Goal: Contribute content: Add original content to the website for others to see

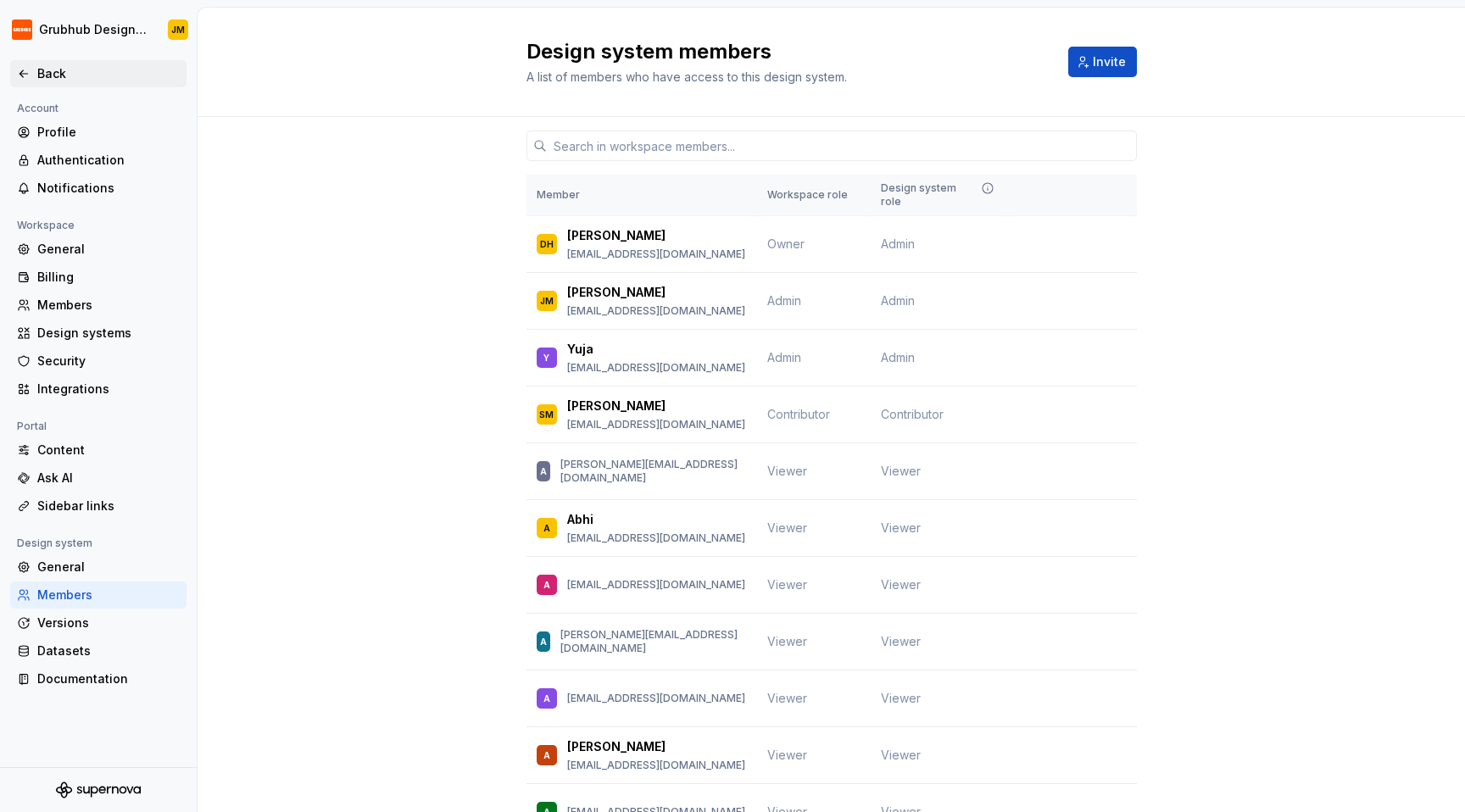
click at [85, 75] on div "Back" at bounding box center [108, 73] width 143 height 17
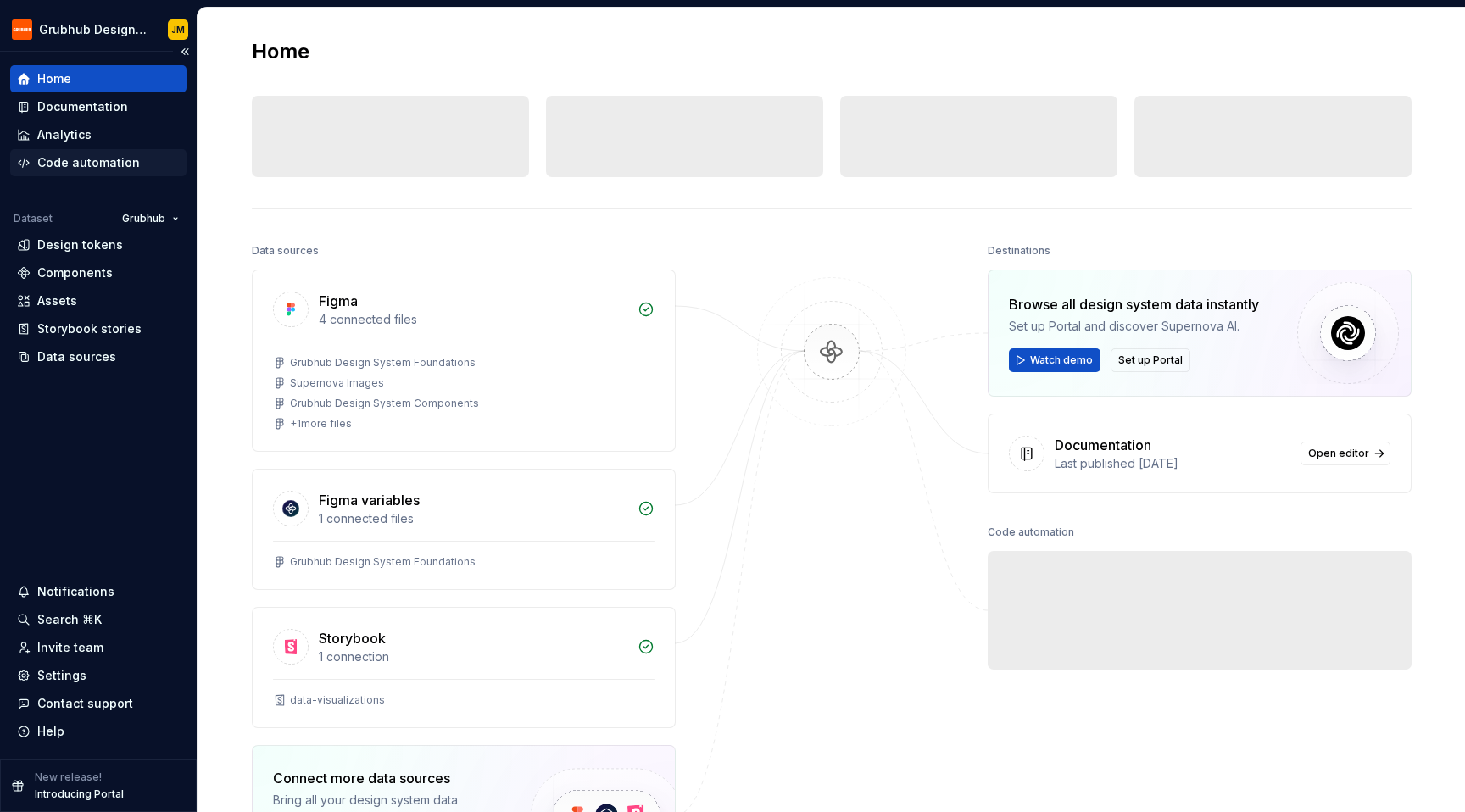
click at [116, 160] on div "Code automation" at bounding box center [88, 162] width 103 height 17
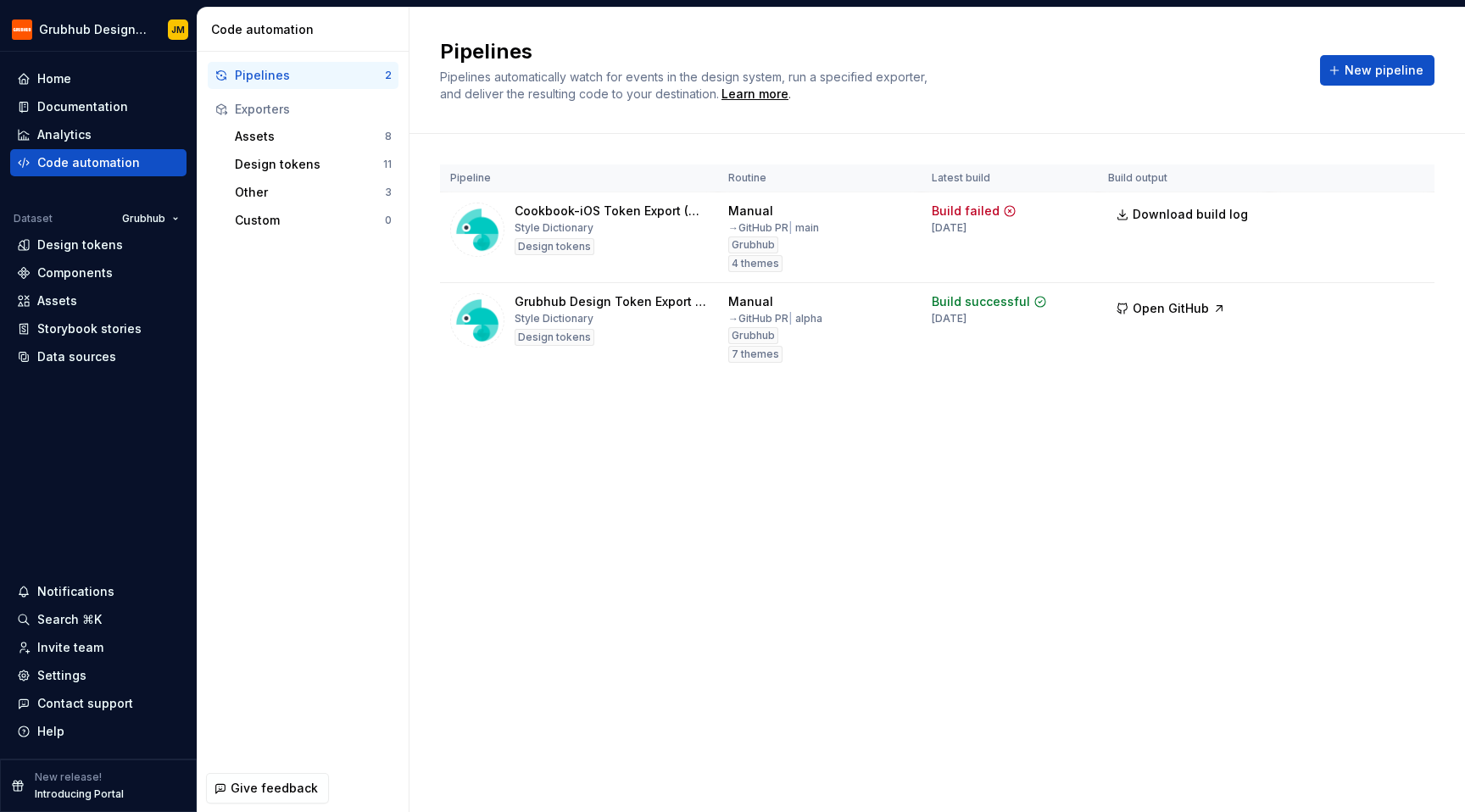
click at [701, 431] on div "Pipeline Routine Latest build Build output Cookbook-iOS Token Export (Manual) S…" at bounding box center [936, 285] width 994 height 303
click at [131, 24] on html "Grubhub Design System JM Home Documentation Analytics Code automation Dataset G…" at bounding box center [732, 406] width 1465 height 812
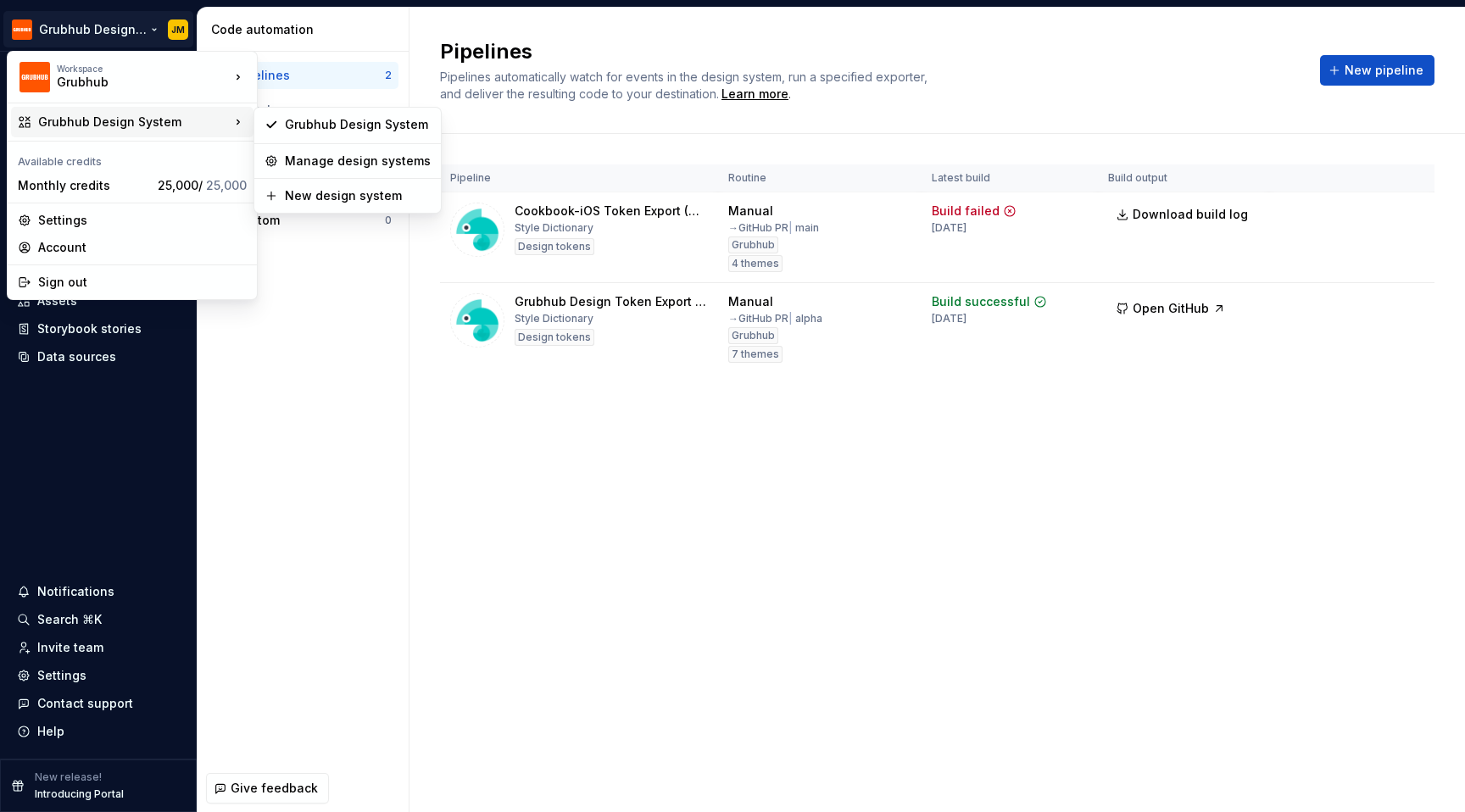
click at [621, 436] on html "Grubhub Design System JM Home Documentation Analytics Code automation Dataset G…" at bounding box center [732, 406] width 1465 height 812
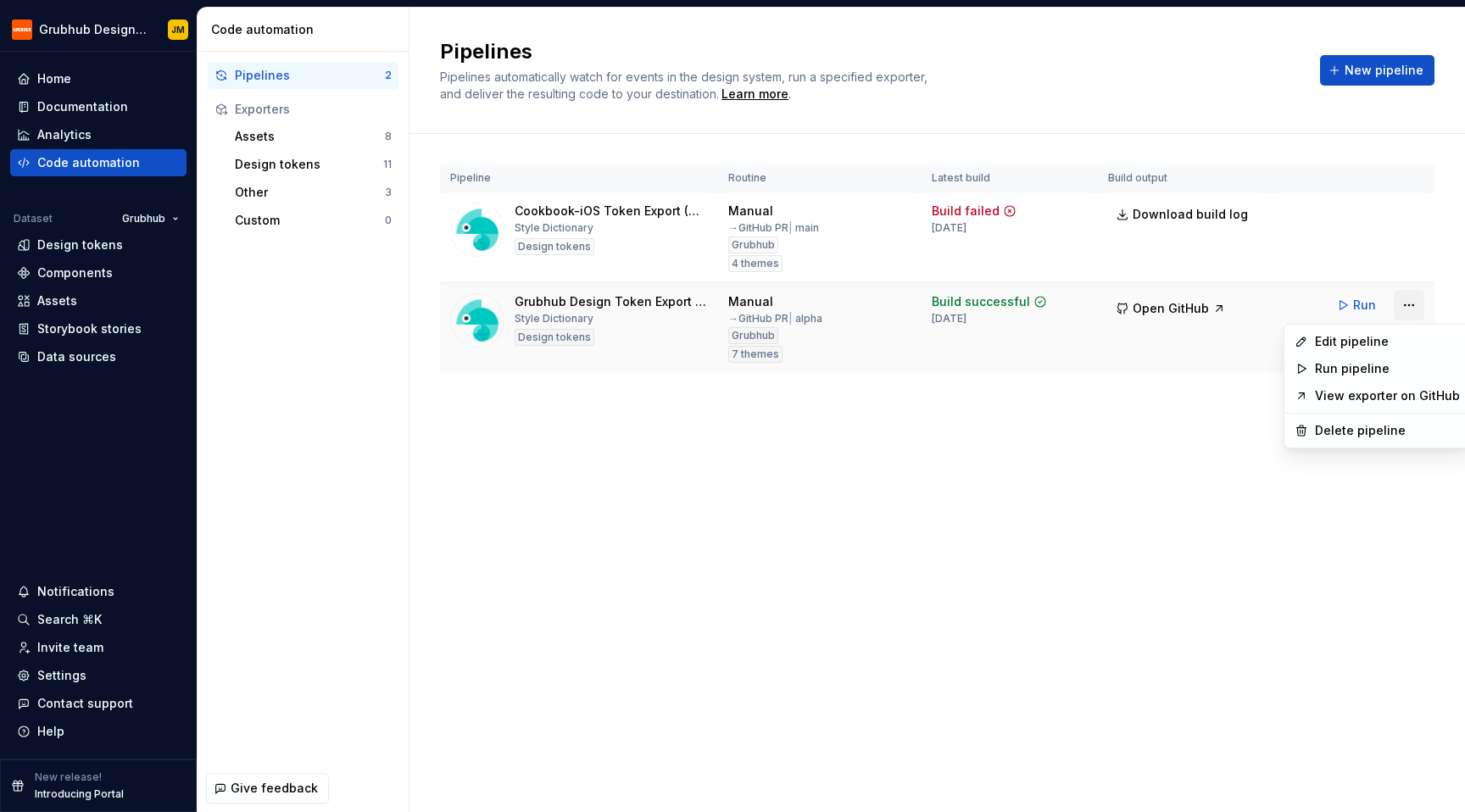
click at [1407, 304] on html "Grubhub Design System JM Home Documentation Analytics Code automation Dataset G…" at bounding box center [732, 406] width 1465 height 812
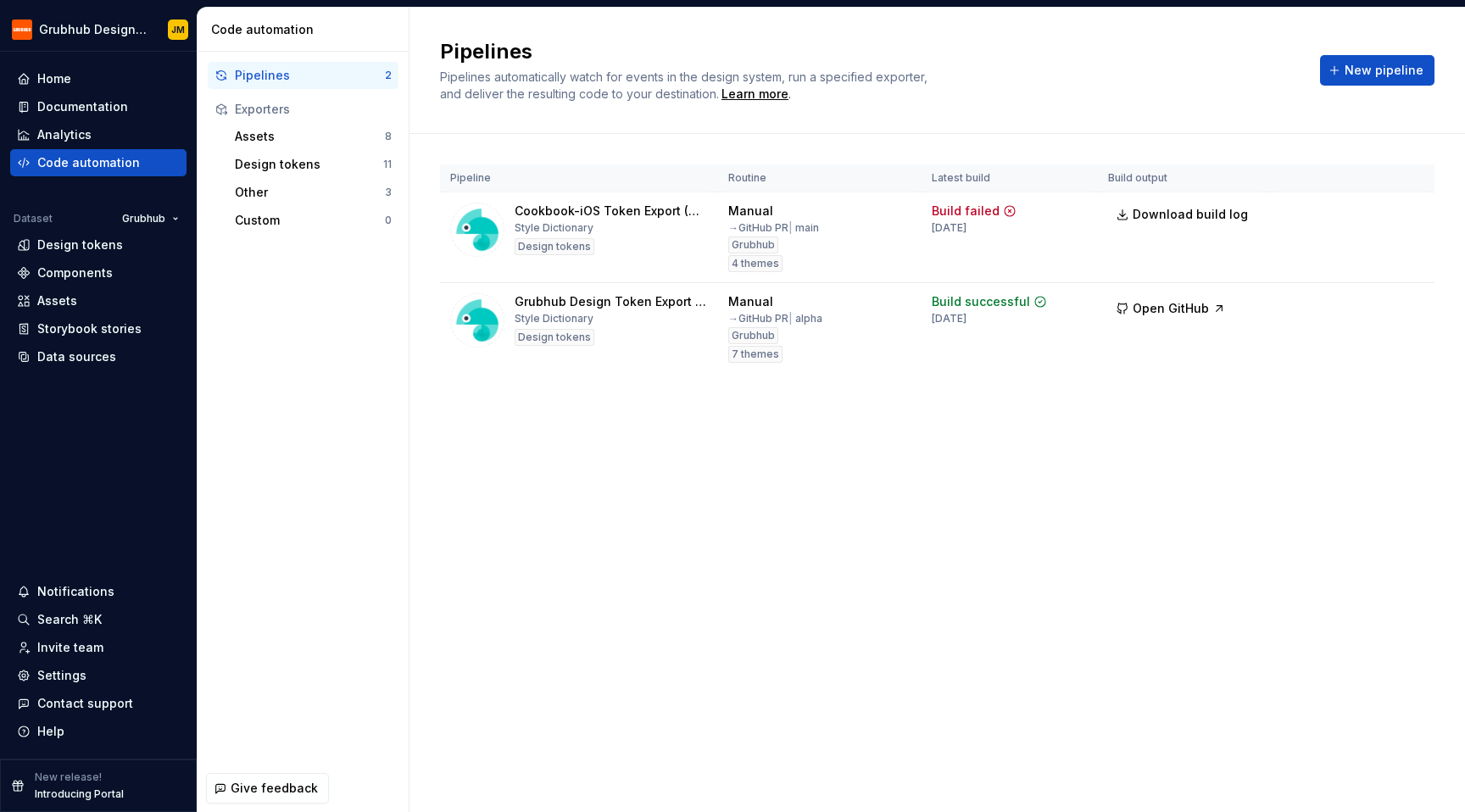
click at [1139, 465] on html "Grubhub Design System JM Home Documentation Analytics Code automation Dataset G…" at bounding box center [732, 406] width 1465 height 812
click at [108, 76] on div "Home" at bounding box center [98, 78] width 163 height 17
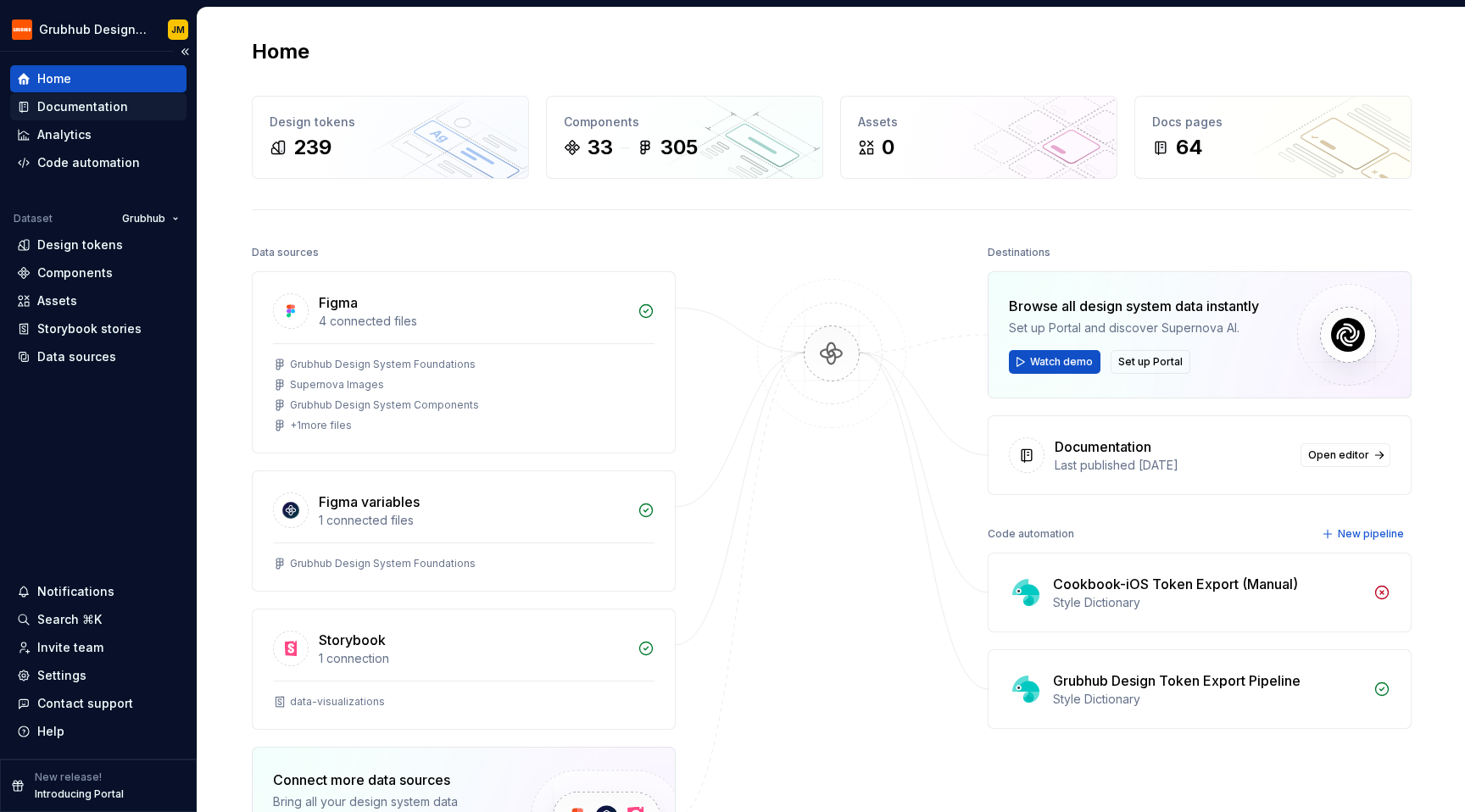
click at [93, 101] on div "Documentation" at bounding box center [82, 107] width 91 height 17
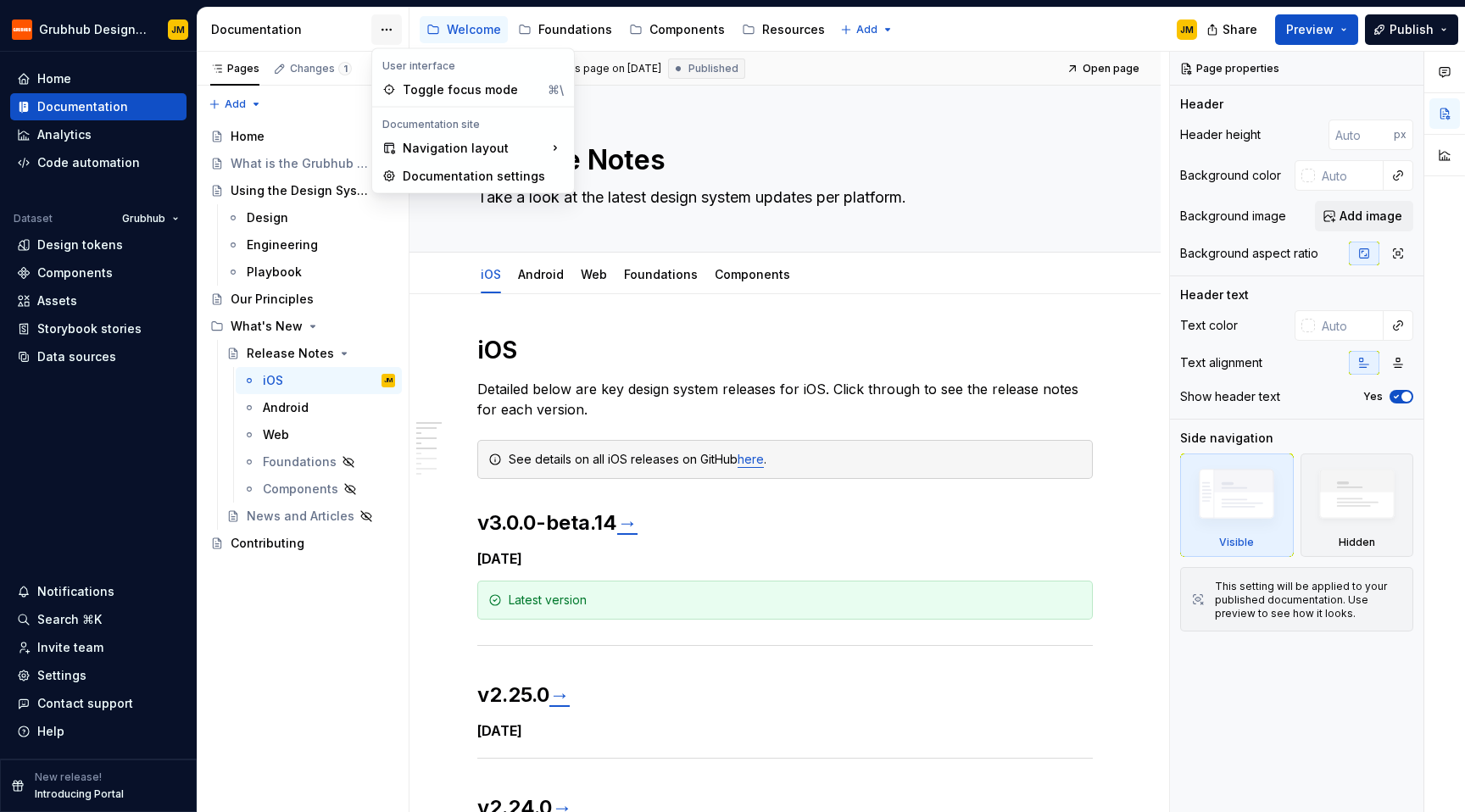
click at [381, 27] on html "Grubhub Design System JM Home Documentation Analytics Code automation Dataset G…" at bounding box center [732, 406] width 1465 height 812
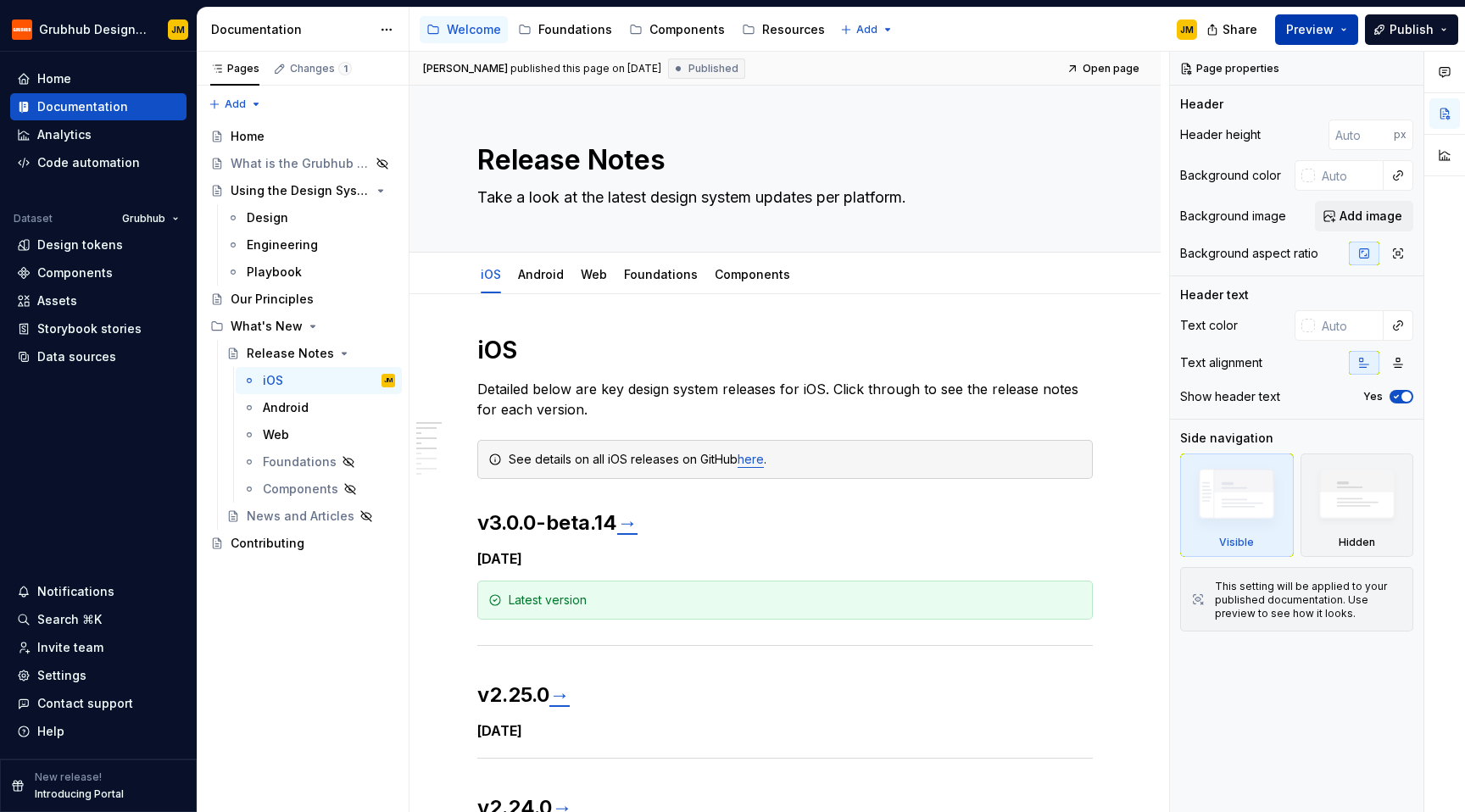
click at [1322, 26] on span "Preview" at bounding box center [1310, 29] width 48 height 17
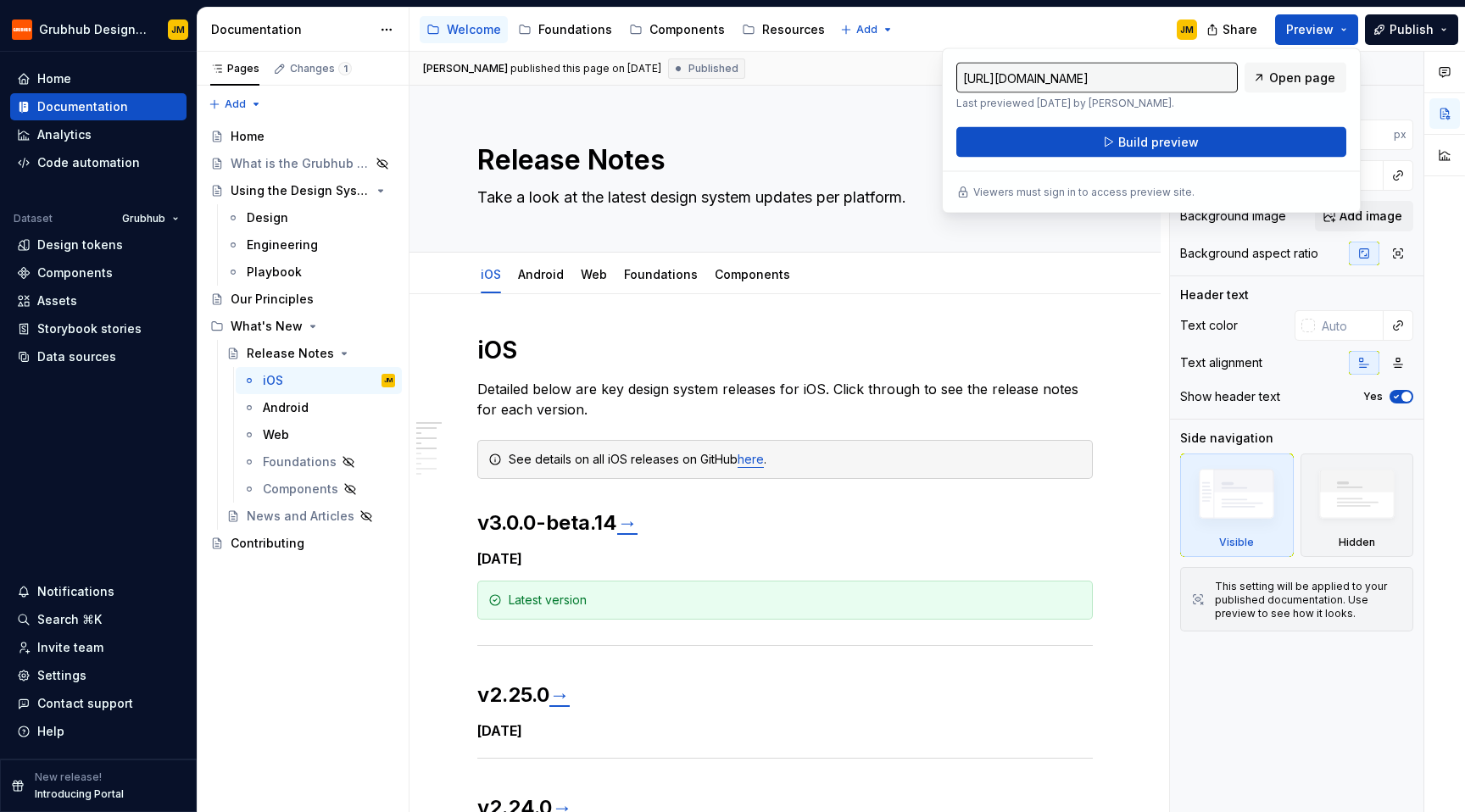
click at [1086, 28] on div "Accessibility guide for tree Page tree. Navigate the tree with the arrow keys. …" at bounding box center [810, 29] width 801 height 44
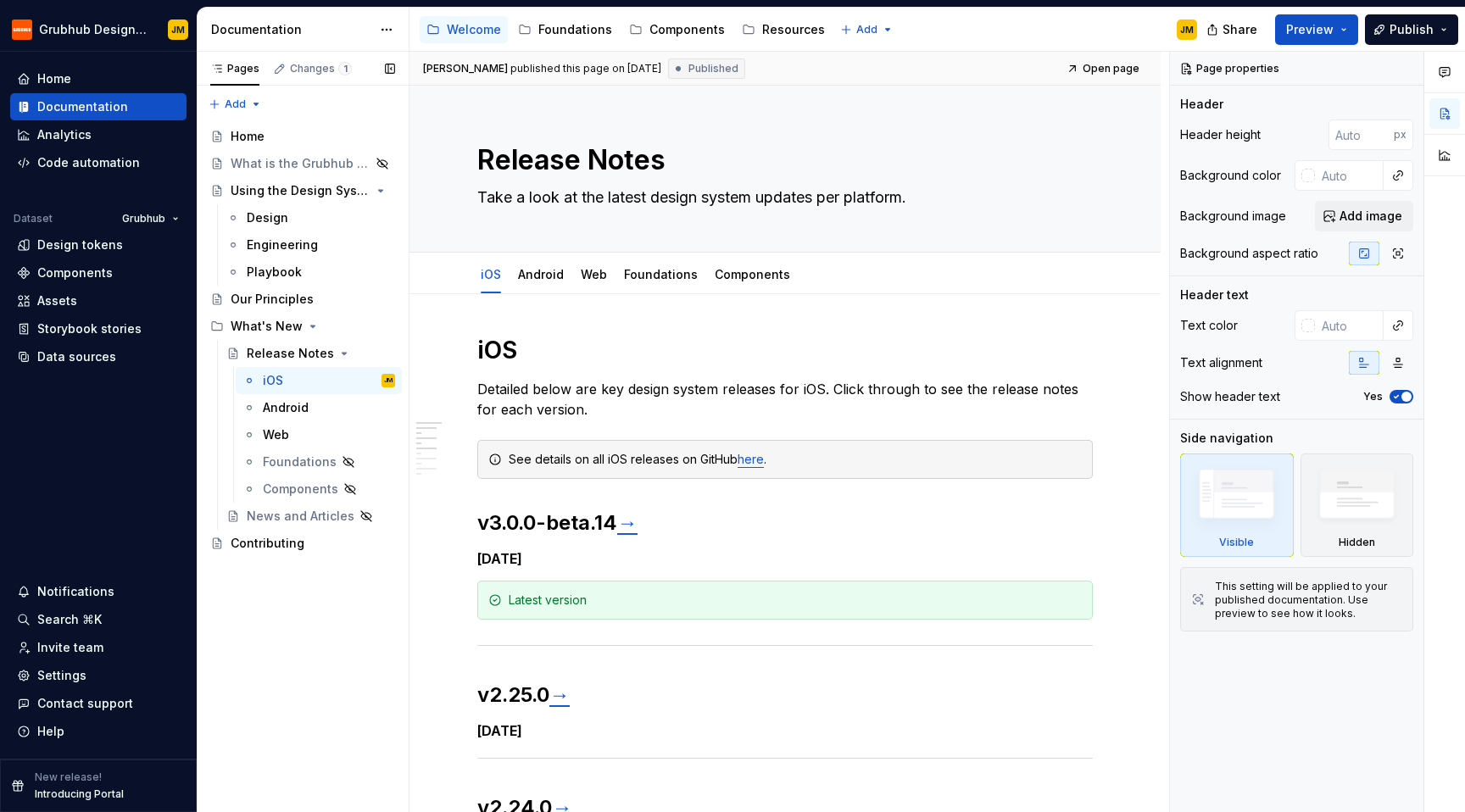
click at [265, 597] on div "Pages Changes 1 Add Accessibility guide for tree Page tree. Navigate the tree w…" at bounding box center [302, 432] width 212 height 761
click at [89, 497] on div "Home Documentation Analytics Code automation Dataset Grubhub Design tokens Comp…" at bounding box center [98, 405] width 196 height 706
click at [96, 163] on div "Code automation" at bounding box center [88, 162] width 103 height 17
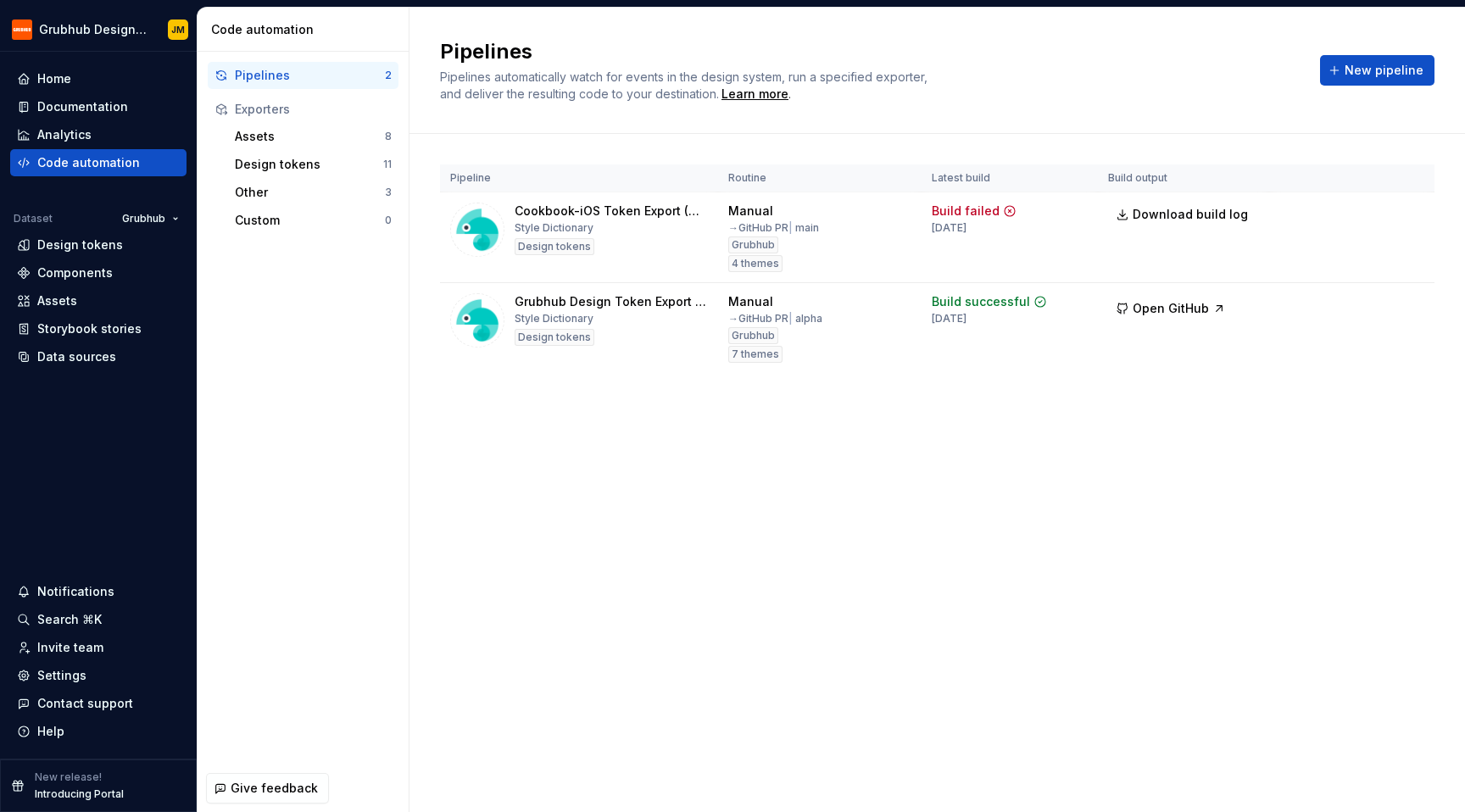
click at [601, 453] on div "Pipelines Pipelines automatically watch for events in the design system, run a …" at bounding box center [937, 409] width 1056 height 804
click at [1418, 312] on html "Grubhub Design System JM Home Documentation Analytics Code automation Dataset G…" at bounding box center [732, 406] width 1465 height 812
click at [1033, 569] on html "Grubhub Design System JM Home Documentation Analytics Code automation Dataset G…" at bounding box center [732, 406] width 1465 height 812
click at [714, 663] on div "Pipelines Pipelines automatically watch for events in the design system, run a …" at bounding box center [937, 409] width 1056 height 804
click at [100, 123] on div "Analytics" at bounding box center [98, 135] width 176 height 27
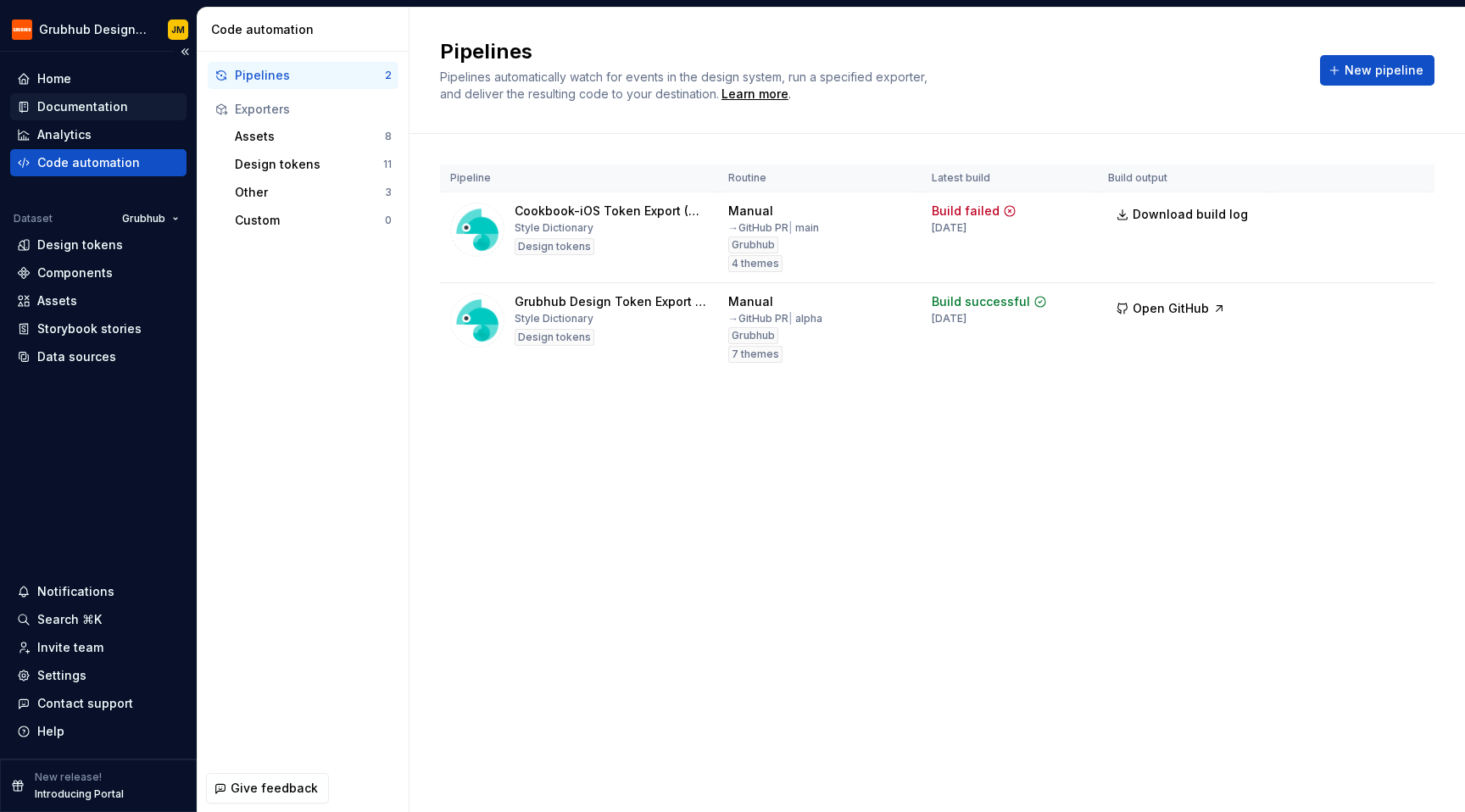
click at [99, 109] on div "Documentation" at bounding box center [82, 107] width 91 height 17
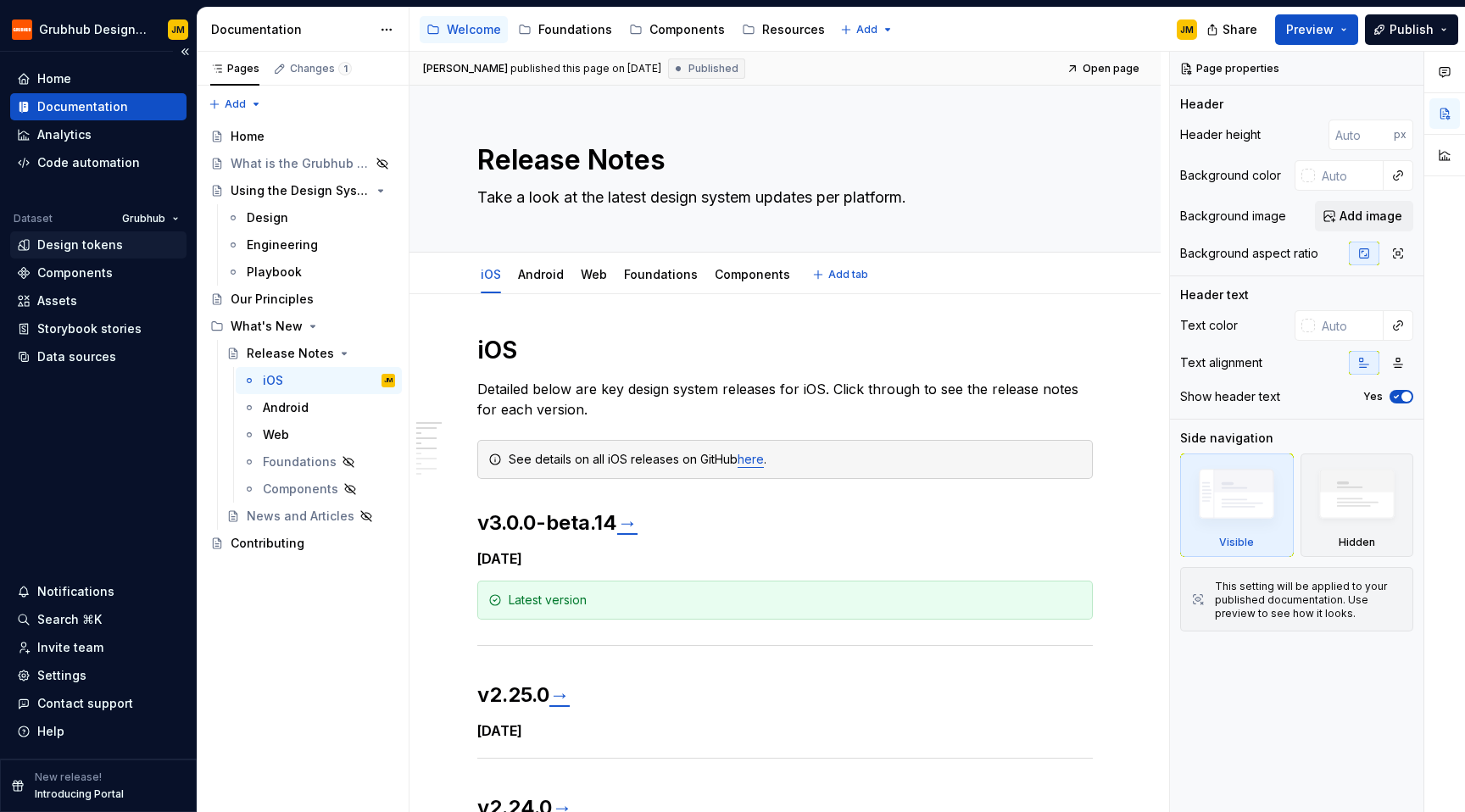
type textarea "*"
click at [80, 405] on div "Home Documentation Analytics Code automation Dataset Grubhub Design tokens Comp…" at bounding box center [98, 405] width 196 height 706
click at [98, 443] on div "Home Documentation Analytics Code automation Dataset Grubhub Design tokens Comp…" at bounding box center [98, 405] width 196 height 706
click at [1313, 29] on span "Preview" at bounding box center [1310, 29] width 48 height 17
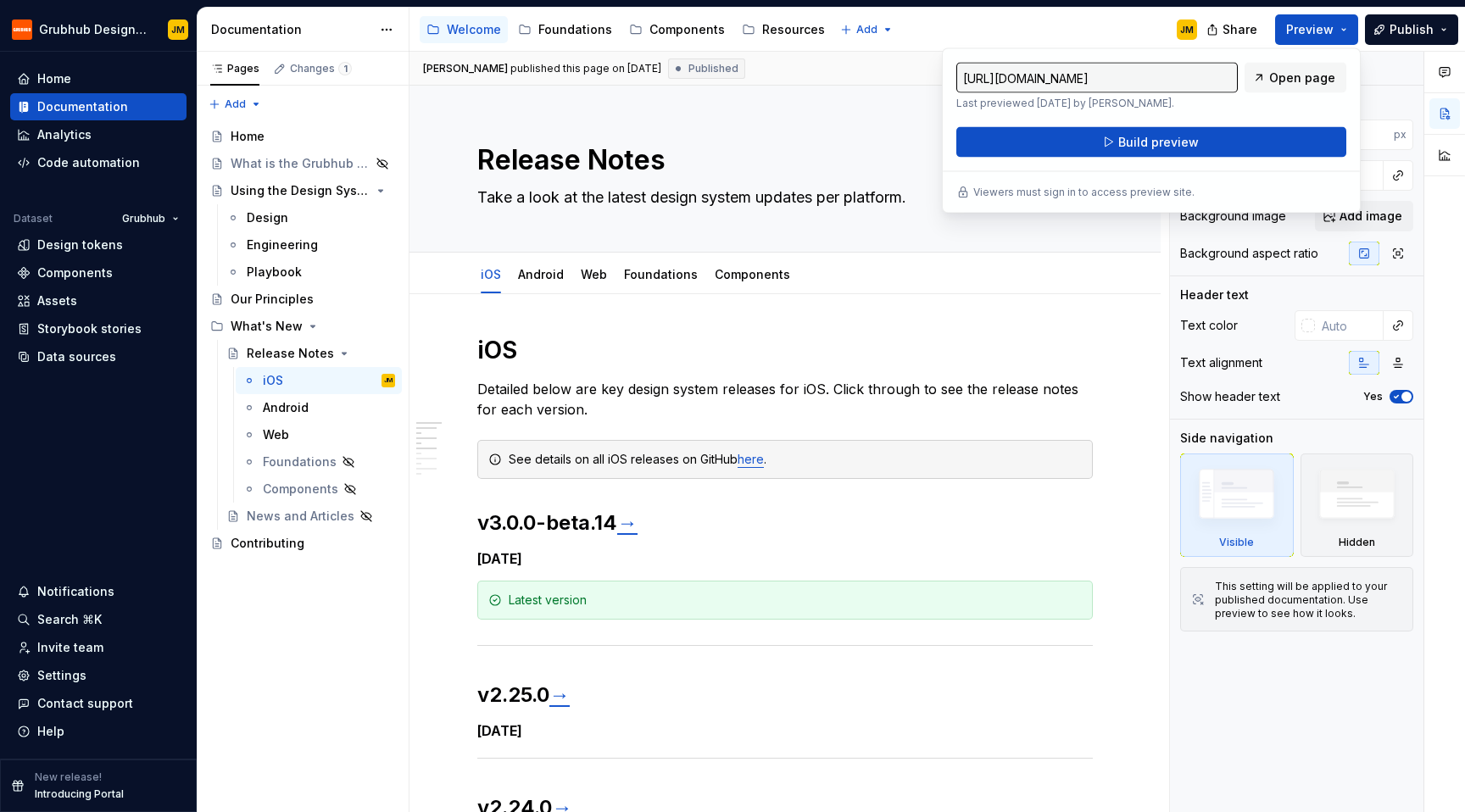
click at [1062, 35] on div "Accessibility guide for tree Page tree. Navigate the tree with the arrow keys. …" at bounding box center [810, 29] width 801 height 44
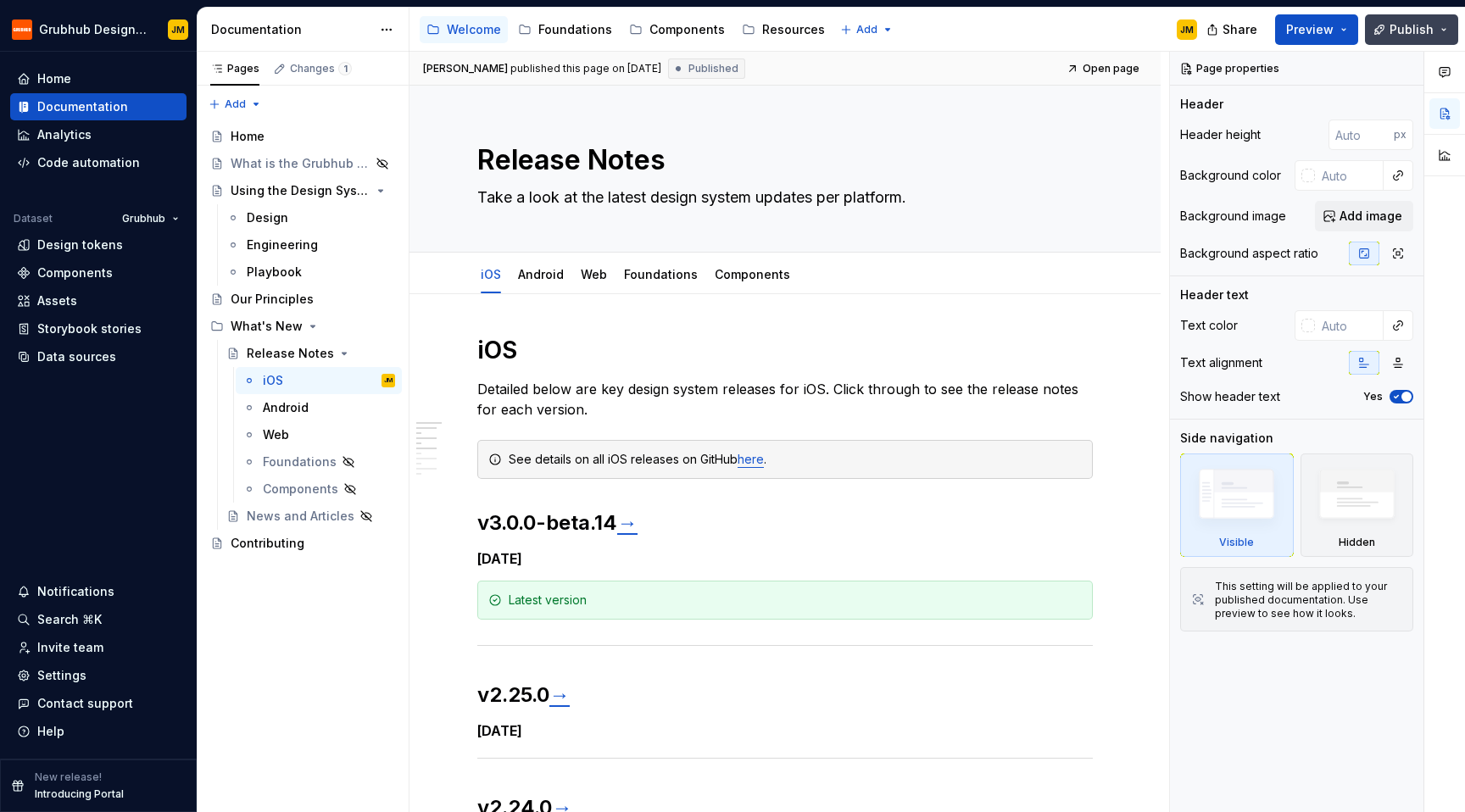
click at [1433, 28] on button "Publish" at bounding box center [1410, 29] width 93 height 30
click at [1082, 28] on div "Accessibility guide for tree Page tree. Navigate the tree with the arrow keys. …" at bounding box center [810, 29] width 801 height 44
click at [114, 73] on div "Home" at bounding box center [98, 78] width 163 height 17
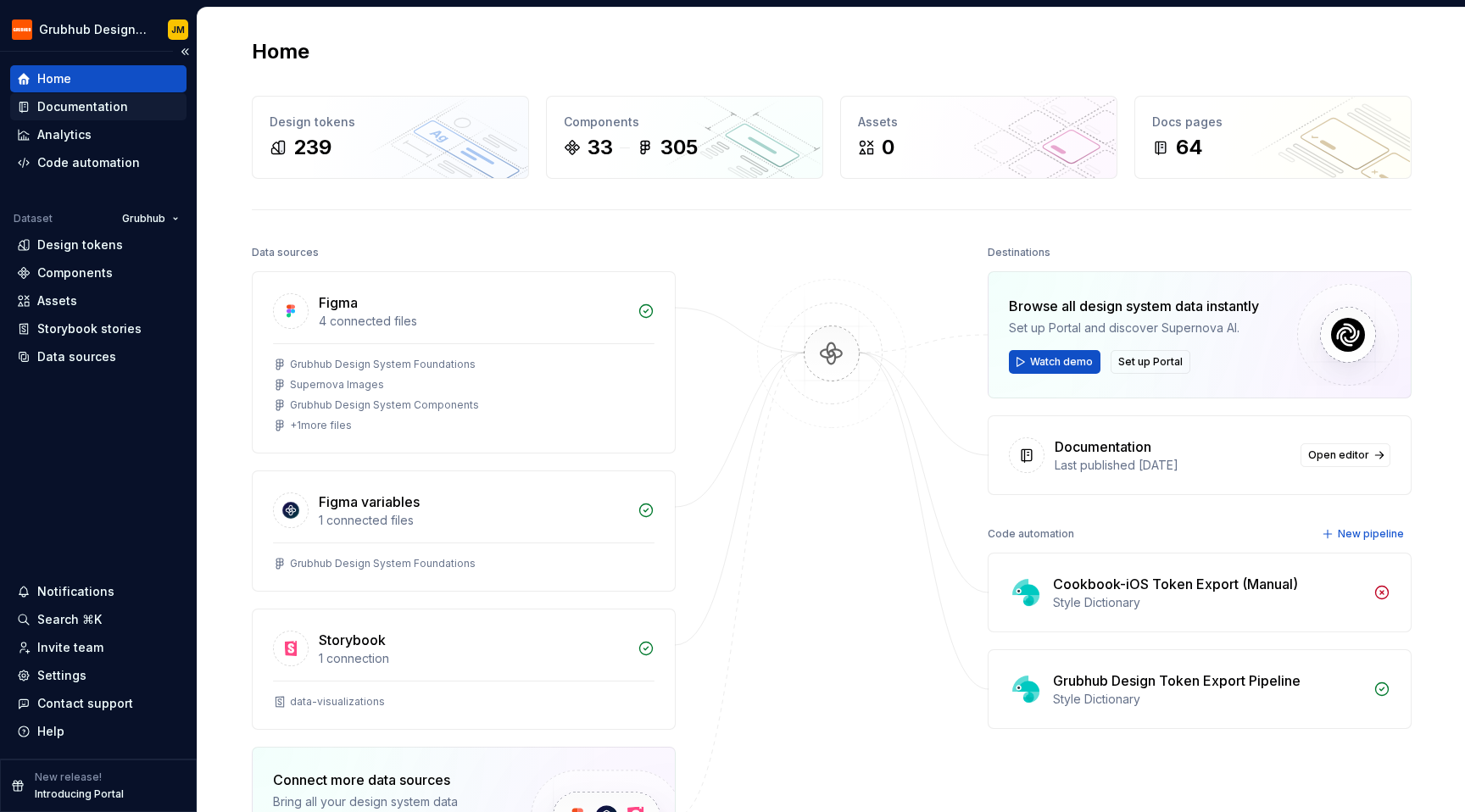
click at [119, 106] on div "Documentation" at bounding box center [82, 107] width 91 height 17
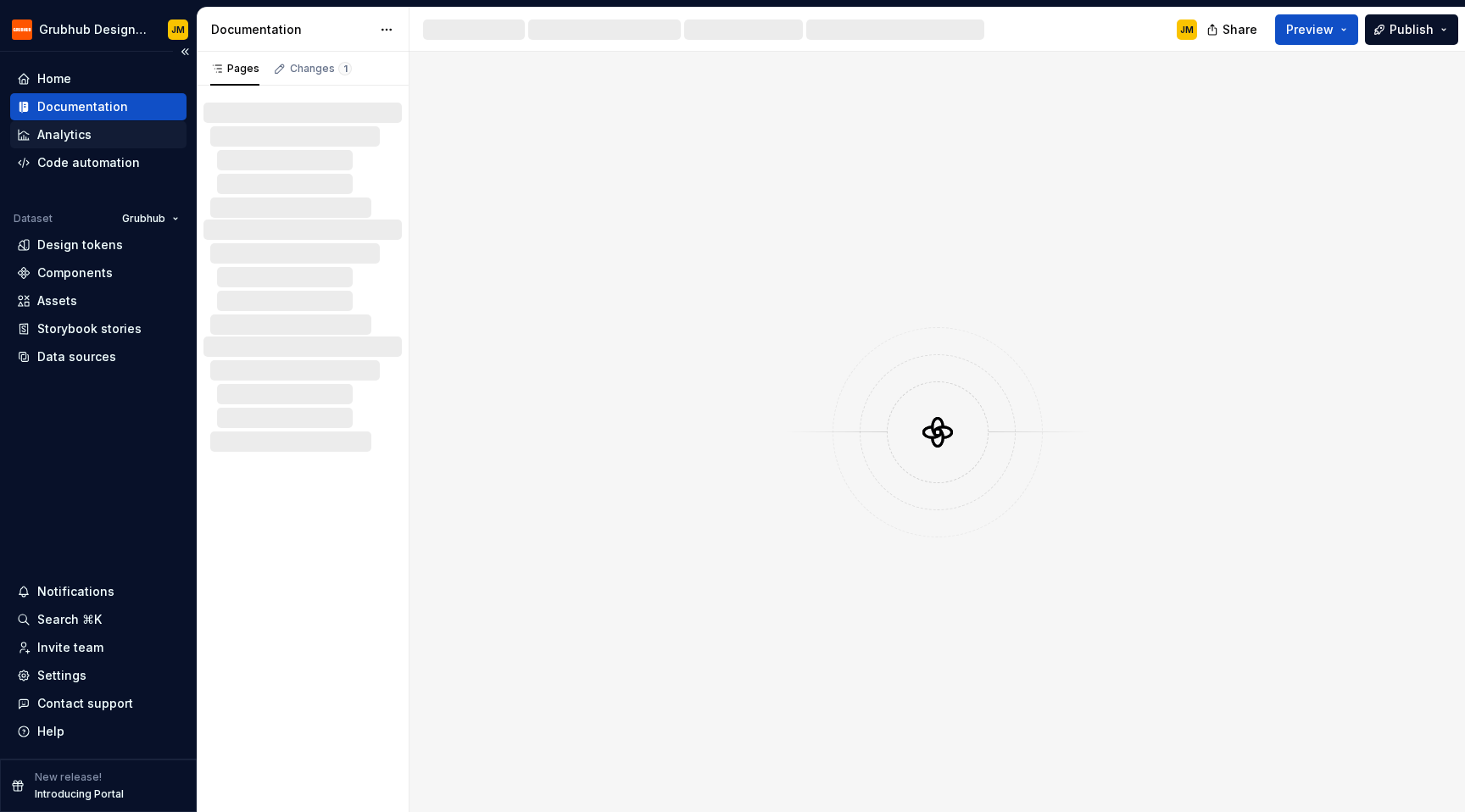
click at [106, 134] on div "Analytics" at bounding box center [98, 134] width 163 height 17
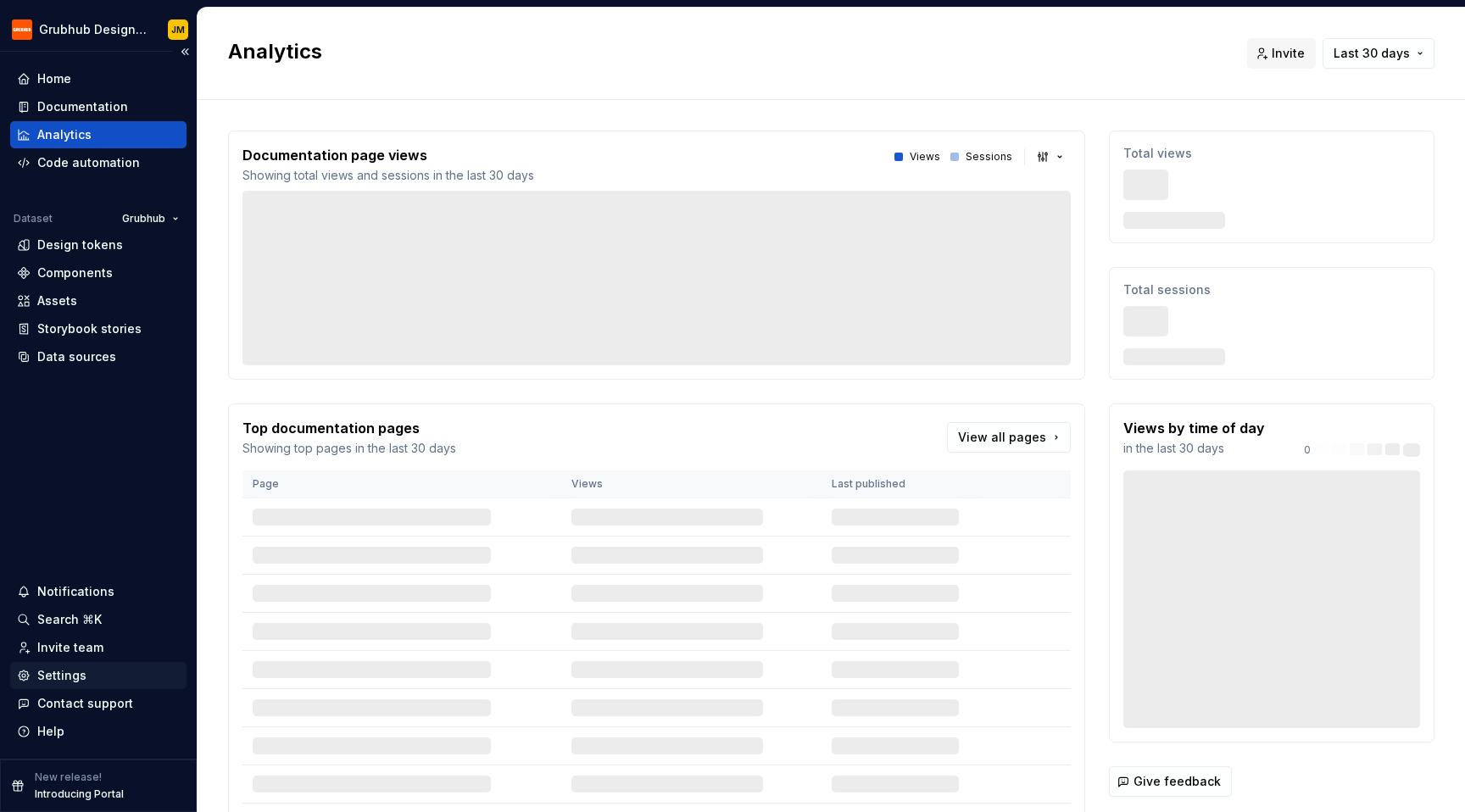
click at [65, 683] on div "Settings" at bounding box center [62, 675] width 49 height 17
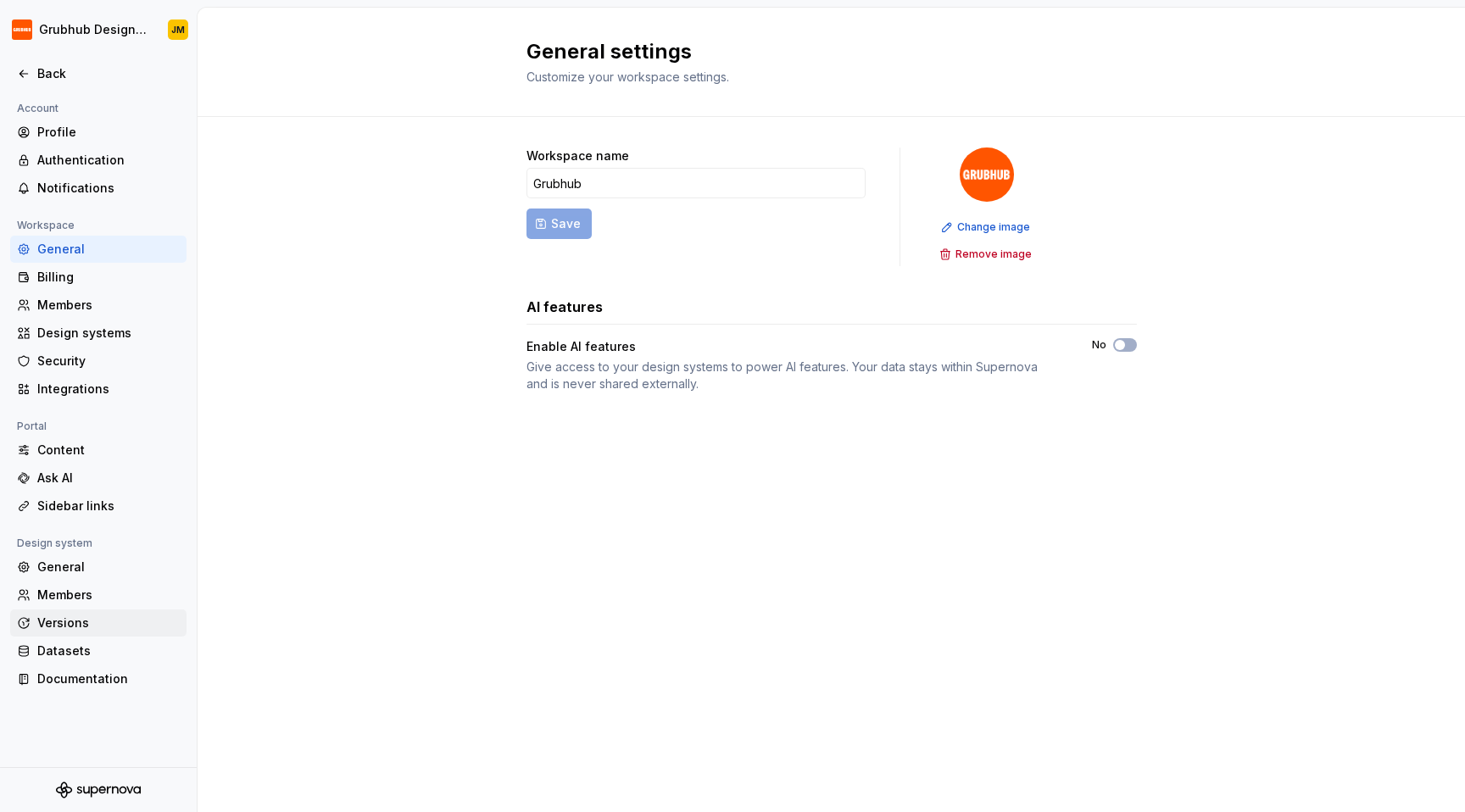
click at [73, 621] on div "Versions" at bounding box center [108, 622] width 143 height 17
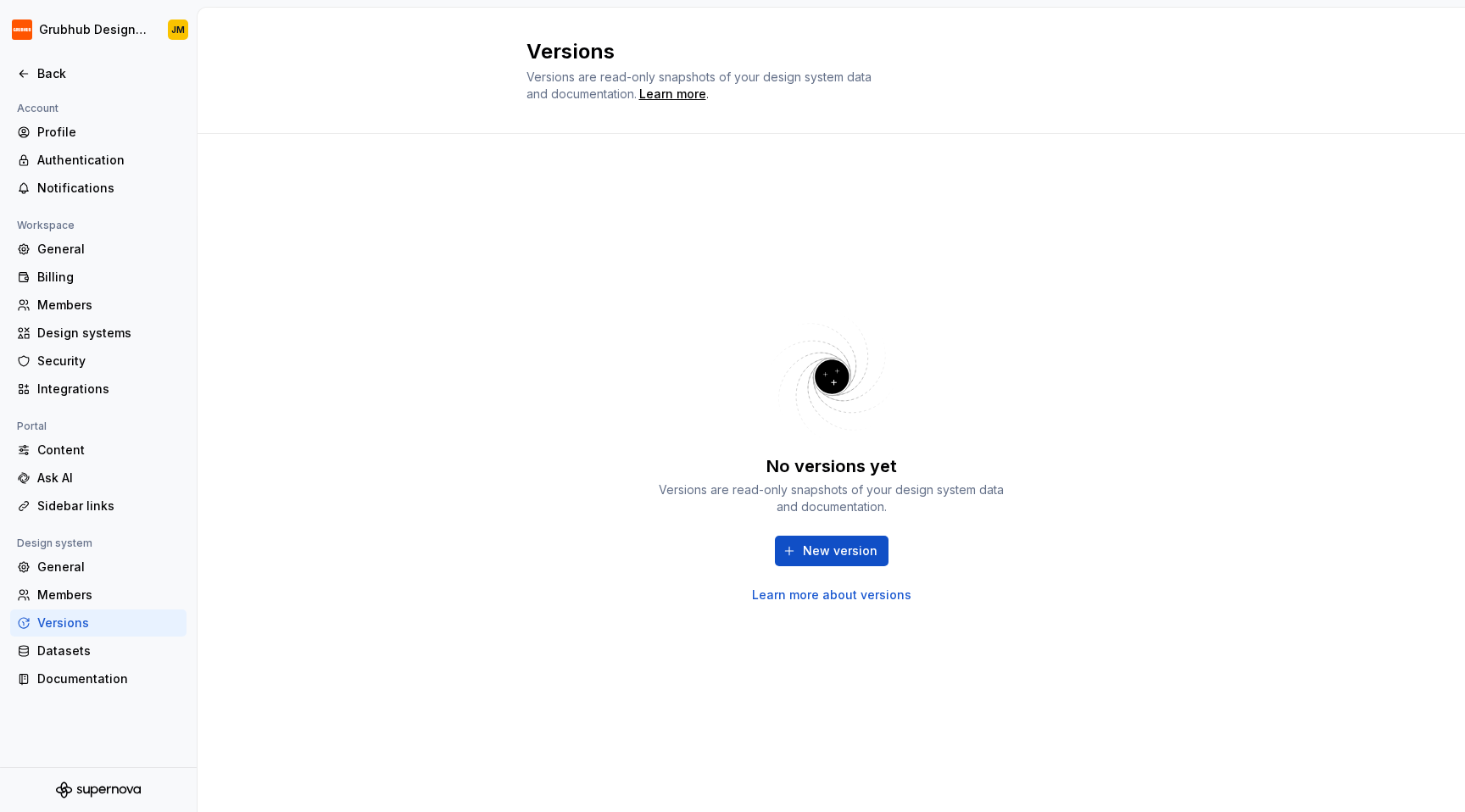
click at [686, 361] on div "No versions yet Versions are read-only snapshots of your design system data and…" at bounding box center [832, 456] width 356 height 294
click at [852, 583] on div "New version Learn more about versions" at bounding box center [832, 569] width 356 height 67
click at [845, 592] on link "Learn more about versions" at bounding box center [831, 594] width 159 height 17
